Goal: Task Accomplishment & Management: Use online tool/utility

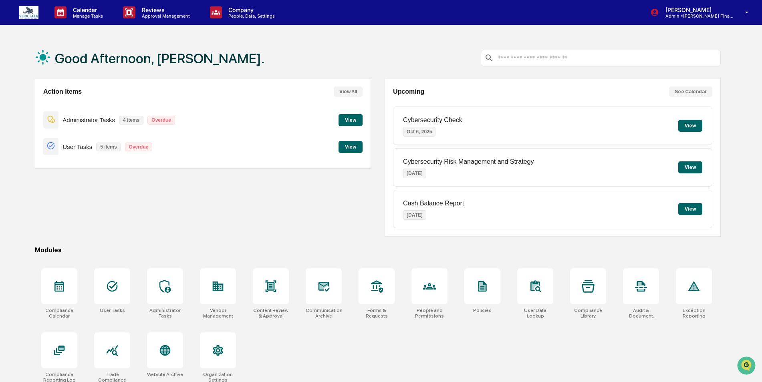
click at [700, 91] on button "See Calendar" at bounding box center [690, 92] width 43 height 10
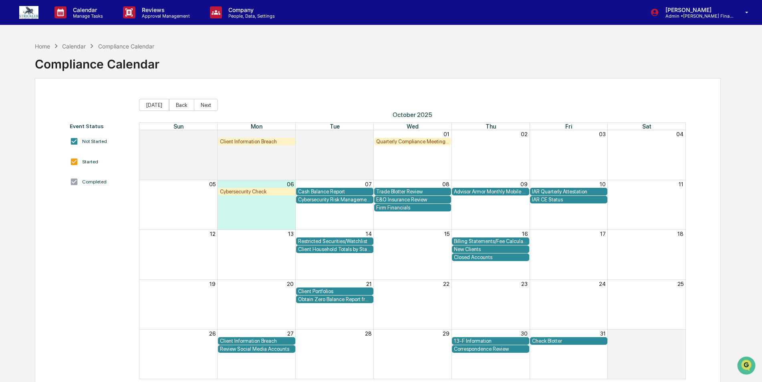
click at [257, 192] on div "Cybersecurity Check" at bounding box center [256, 192] width 73 height 6
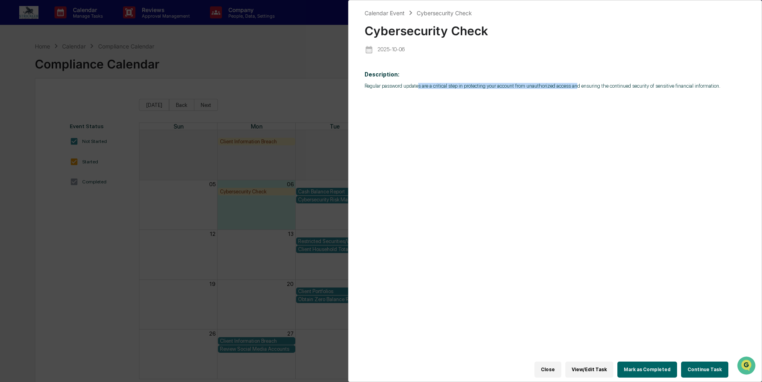
drag, startPoint x: 418, startPoint y: 85, endPoint x: 576, endPoint y: 85, distance: 157.5
click at [576, 85] on p "Regular password updates are a critical step in protecting your account from un…" at bounding box center [555, 86] width 381 height 6
drag, startPoint x: 576, startPoint y: 85, endPoint x: 589, endPoint y: 145, distance: 61.5
click at [589, 145] on div "Description: Regular password updates are a critical step in protecting your ac…" at bounding box center [555, 218] width 381 height 304
click at [609, 116] on div "Description: Regular password updates are a critical step in protecting your ac…" at bounding box center [555, 218] width 381 height 304
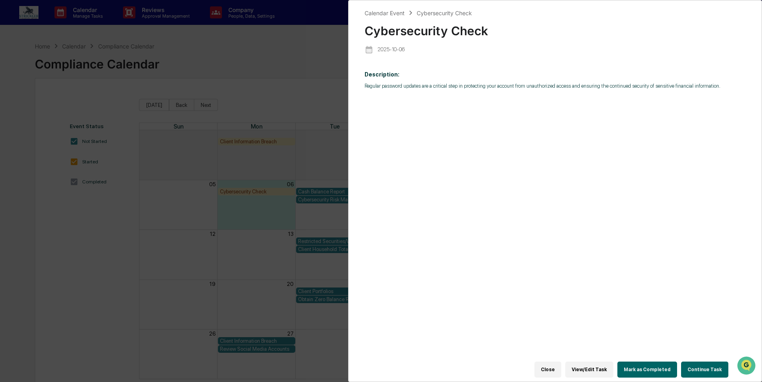
click at [707, 370] on button "Continue Task" at bounding box center [704, 370] width 47 height 16
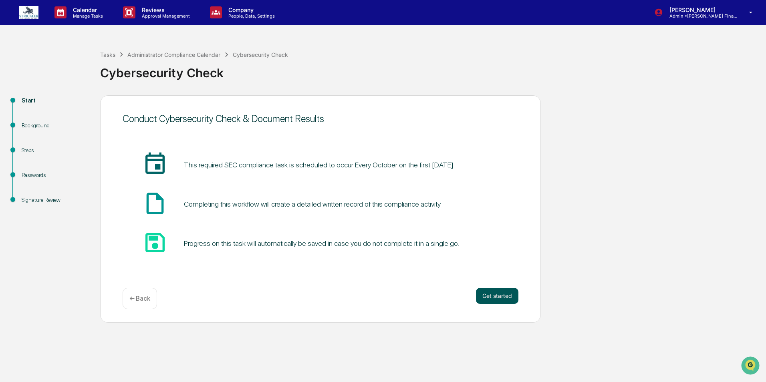
click at [503, 296] on button "Get started" at bounding box center [497, 296] width 42 height 16
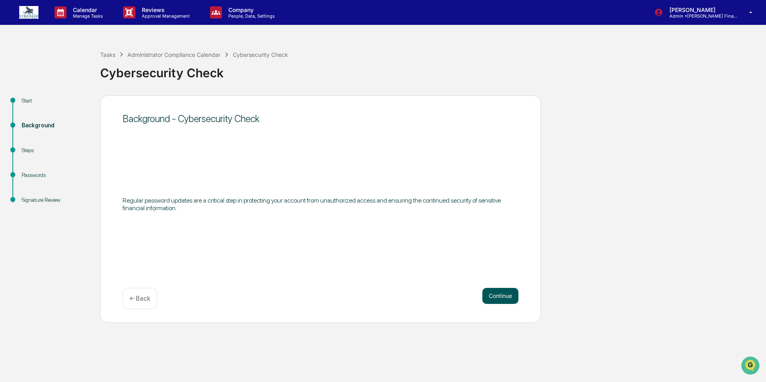
click at [508, 295] on button "Continue" at bounding box center [500, 296] width 36 height 16
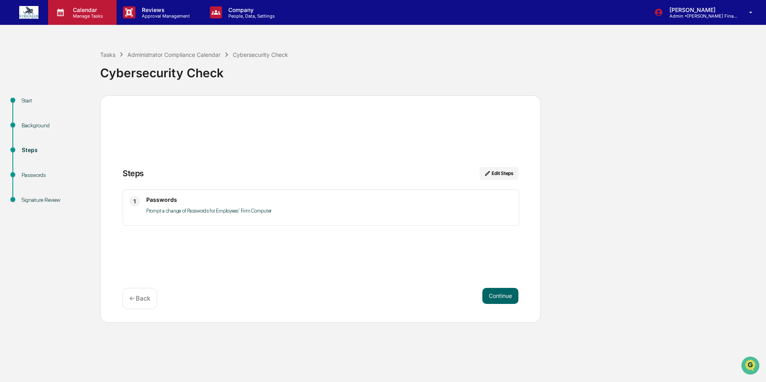
click at [87, 7] on p "Calendar" at bounding box center [87, 9] width 40 height 7
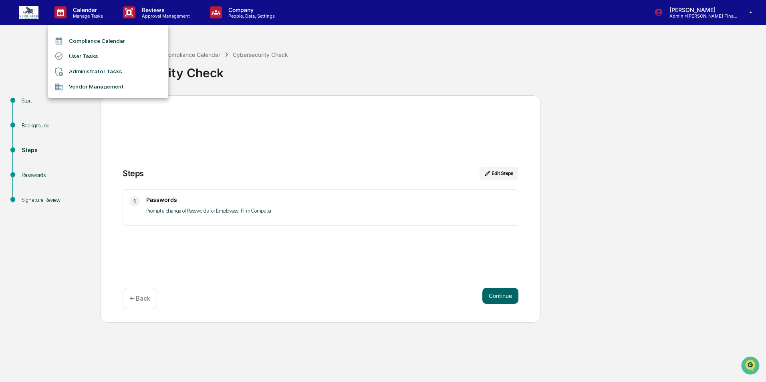
click at [115, 44] on li "Compliance Calendar" at bounding box center [108, 40] width 120 height 15
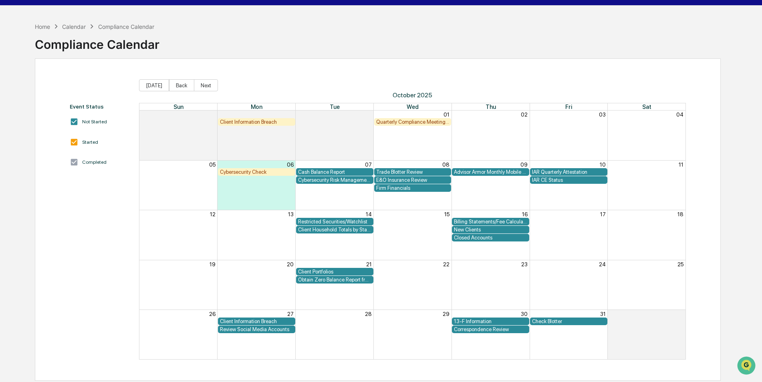
scroll to position [38, 0]
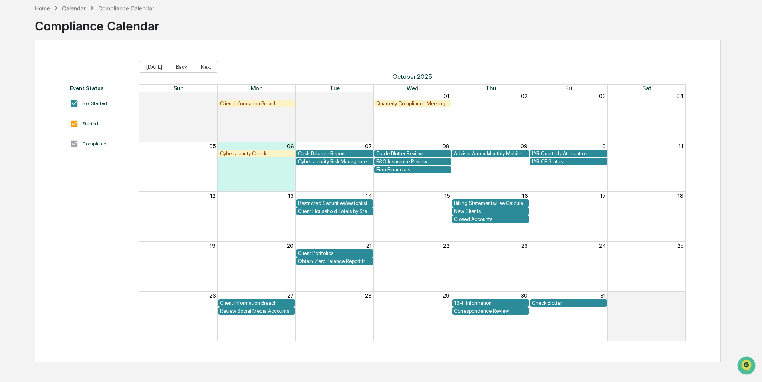
click at [337, 164] on div "Cybersecurity Risk Management and Strategy" at bounding box center [334, 162] width 73 height 6
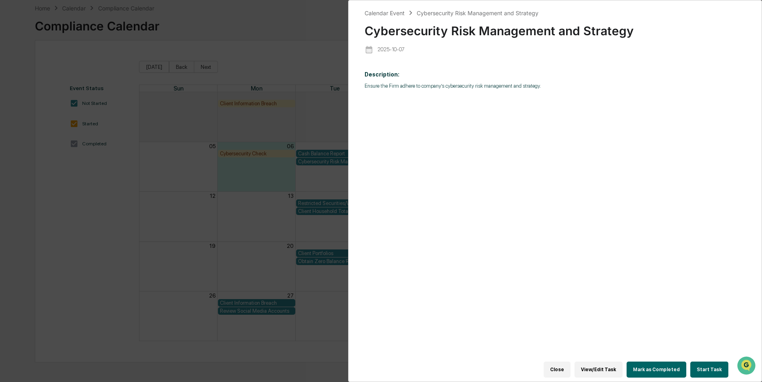
click at [707, 369] on button "Start Task" at bounding box center [709, 370] width 38 height 16
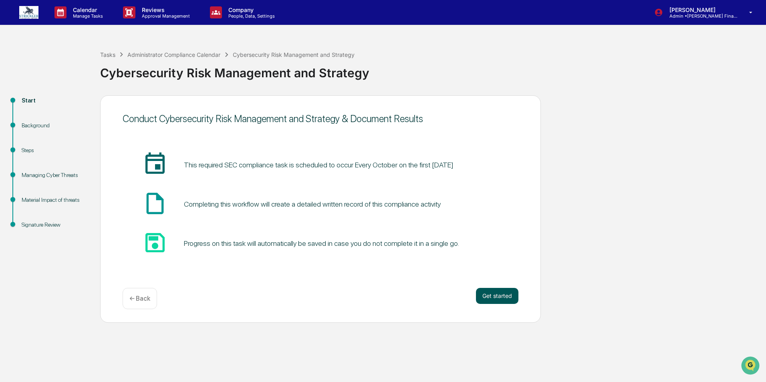
click at [503, 295] on button "Get started" at bounding box center [497, 296] width 42 height 16
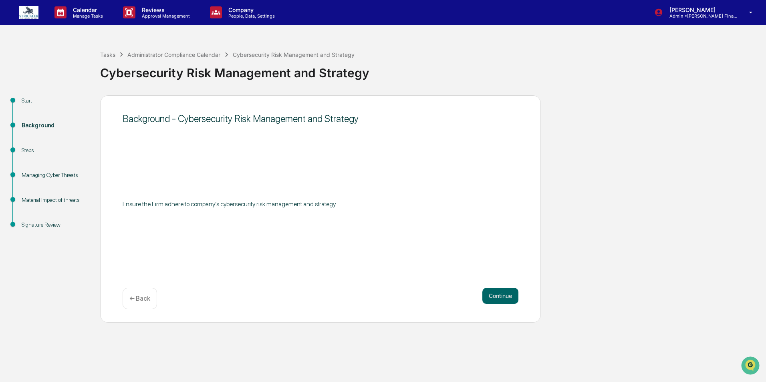
click at [503, 295] on button "Continue" at bounding box center [500, 296] width 36 height 16
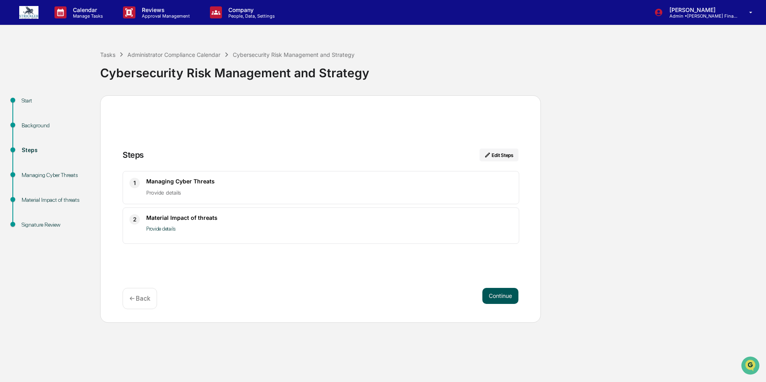
click at [495, 293] on button "Continue" at bounding box center [500, 296] width 36 height 16
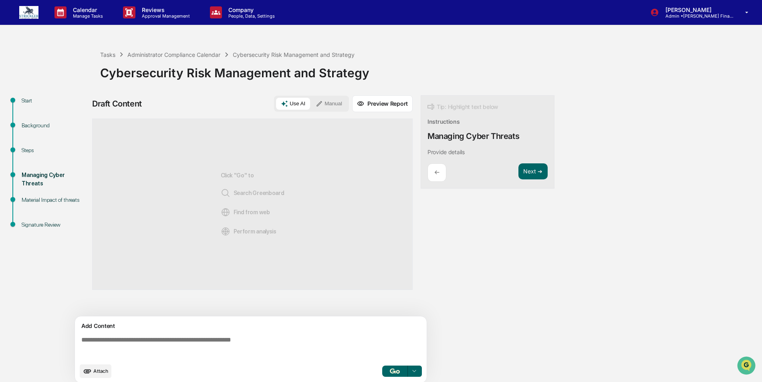
click at [30, 10] on img at bounding box center [28, 12] width 19 height 13
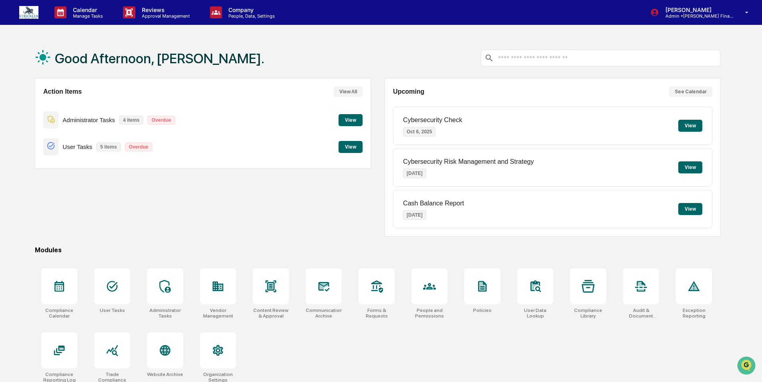
click at [383, 27] on div "Calendar Manage Tasks Reviews Approval Management Company People, Data, Setting…" at bounding box center [381, 210] width 762 height 420
